Goal: Transaction & Acquisition: Obtain resource

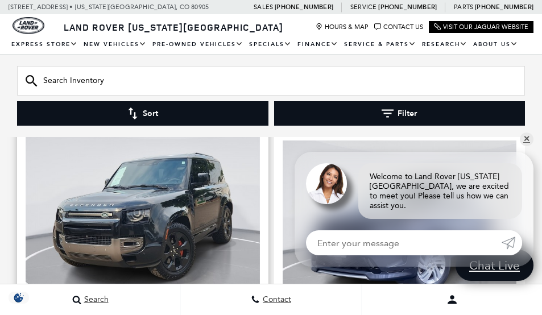
scroll to position [1080, 0]
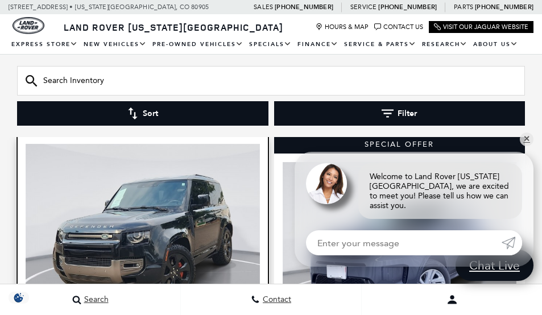
click at [154, 220] on img at bounding box center [143, 232] width 234 height 176
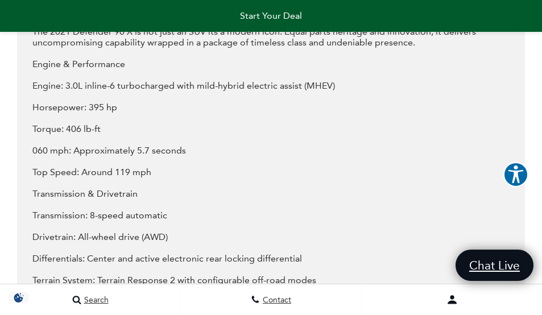
scroll to position [2045, 0]
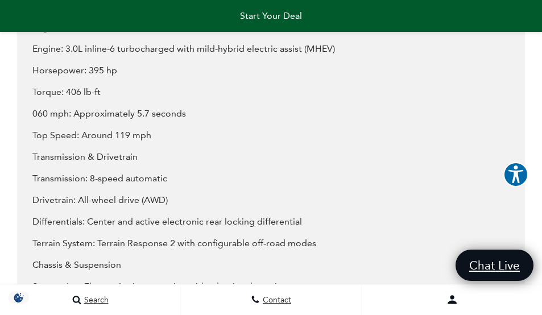
drag, startPoint x: 269, startPoint y: 131, endPoint x: 474, endPoint y: 93, distance: 208.5
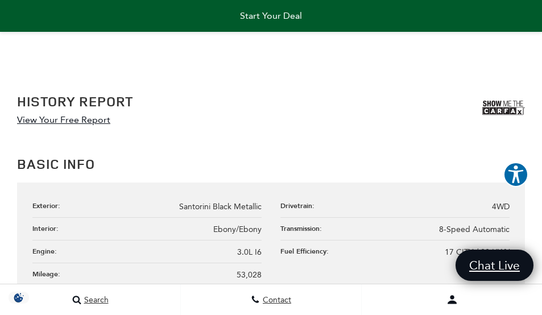
scroll to position [1136, 0]
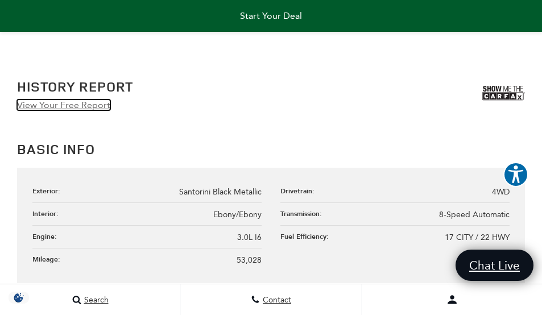
click at [85, 105] on link "View Your Free Report" at bounding box center [63, 104] width 93 height 11
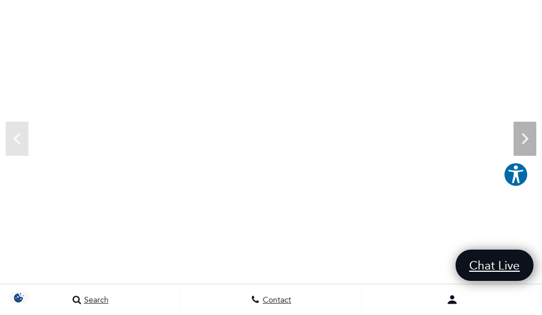
scroll to position [57, 0]
